Goal: Task Accomplishment & Management: Manage account settings

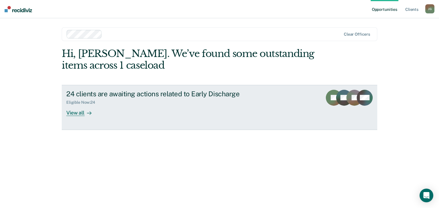
click at [80, 123] on link "24 clients are awaiting actions related to Early Discharge Eligible Now : 24 Vi…" at bounding box center [219, 107] width 315 height 45
